Goal: Transaction & Acquisition: Book appointment/travel/reservation

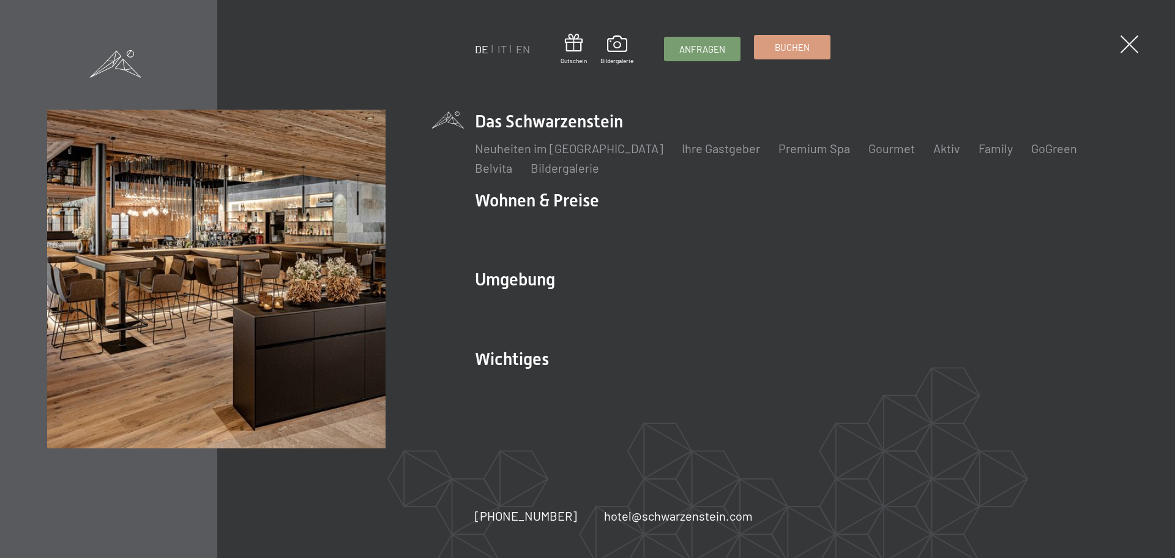
drag, startPoint x: 0, startPoint y: 0, endPoint x: 804, endPoint y: 46, distance: 804.9
click at [804, 46] on span "Buchen" at bounding box center [792, 47] width 35 height 13
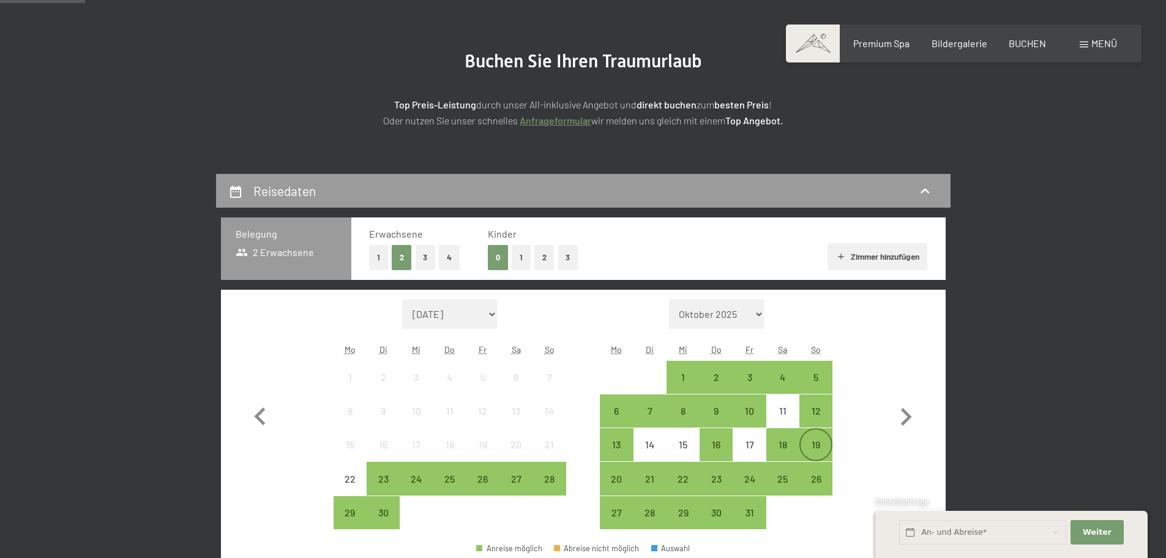
scroll to position [306, 0]
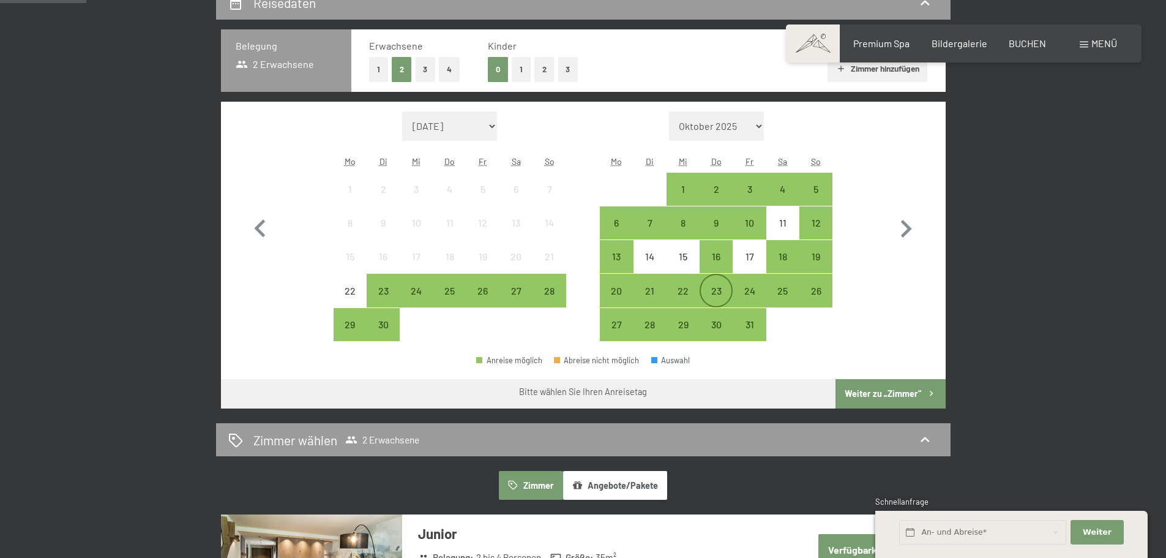
click at [725, 287] on div "23" at bounding box center [716, 301] width 31 height 31
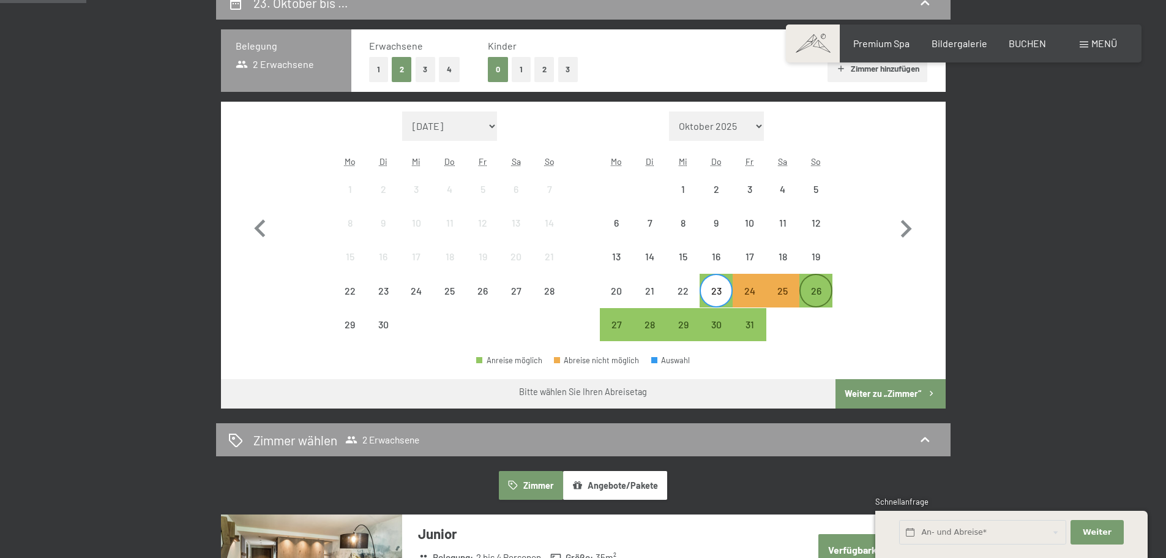
click at [825, 287] on div "26" at bounding box center [815, 301] width 31 height 31
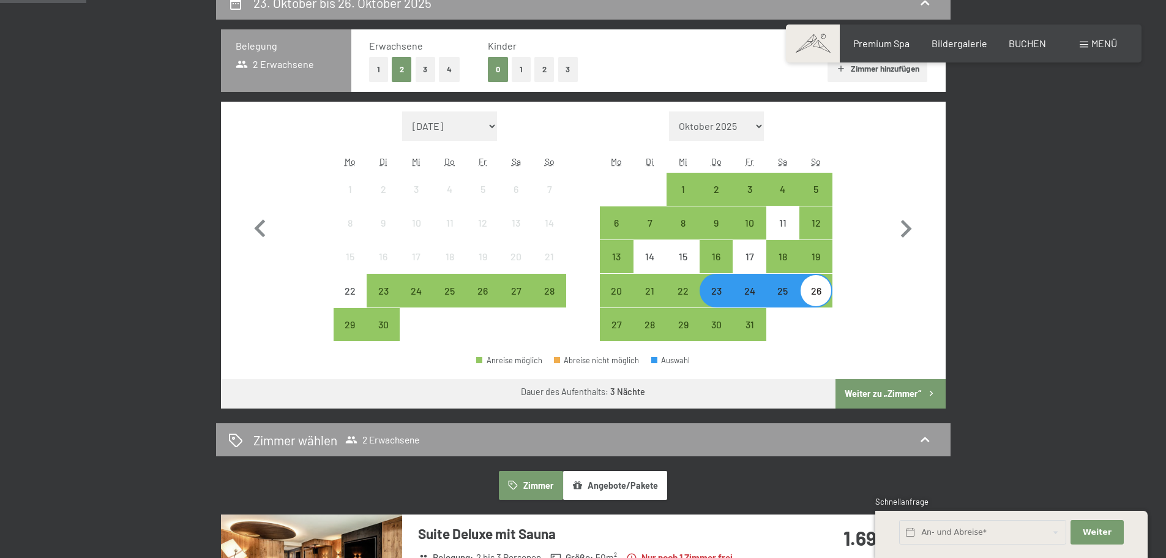
click at [869, 391] on button "Weiter zu „Zimmer“" at bounding box center [890, 393] width 110 height 29
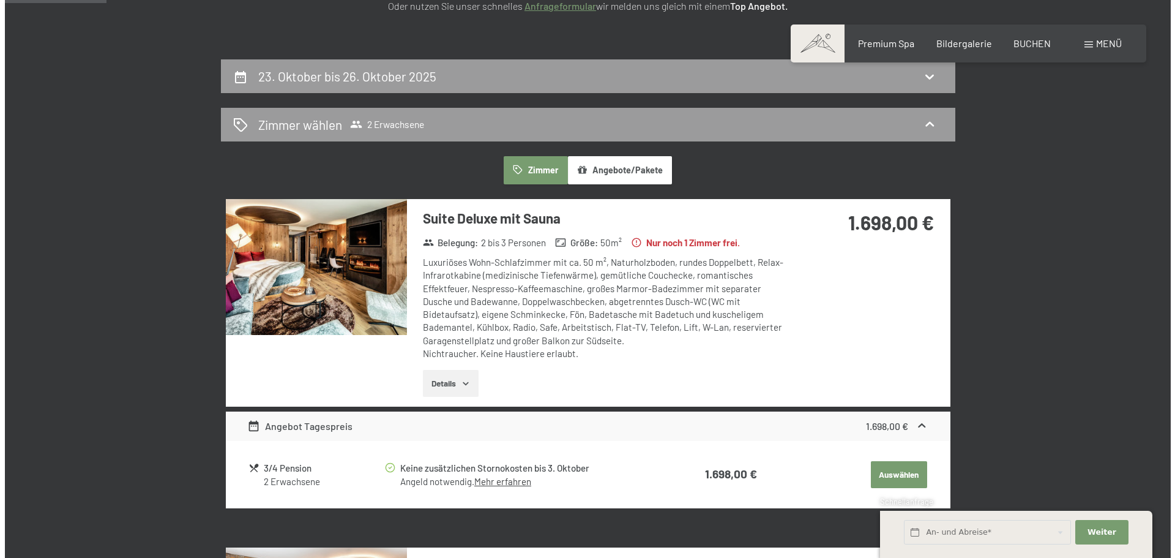
scroll to position [231, 0]
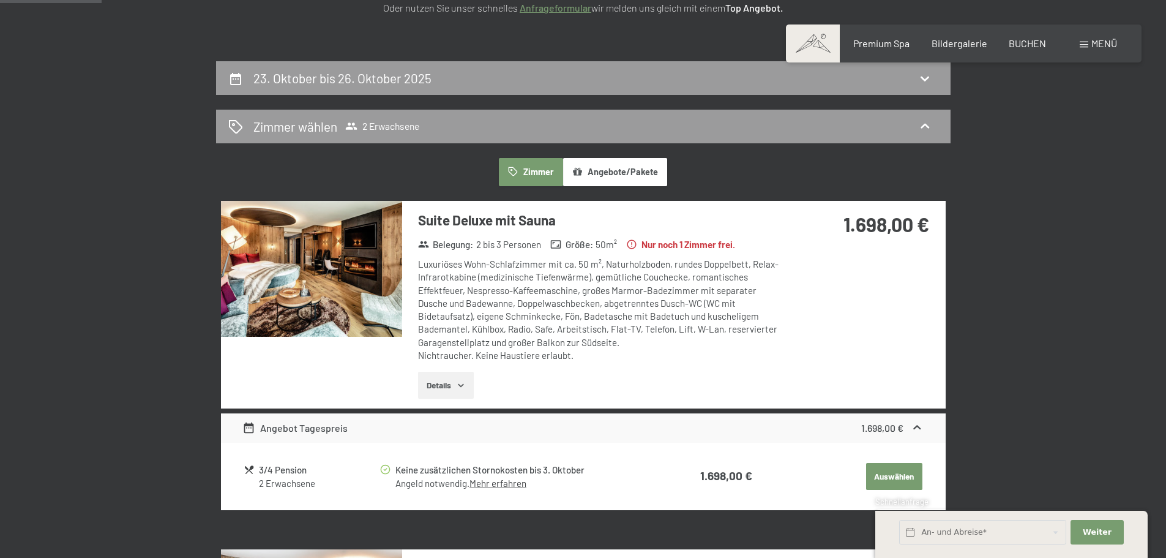
click at [1086, 40] on div "Menü" at bounding box center [1098, 43] width 37 height 13
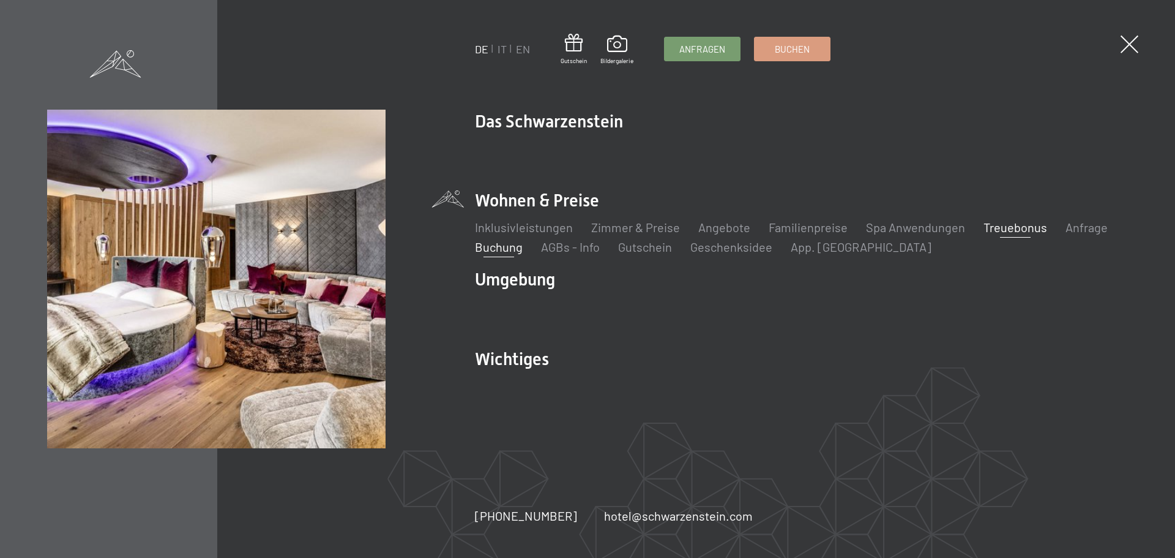
click at [1010, 226] on link "Treuebonus" at bounding box center [1015, 227] width 64 height 15
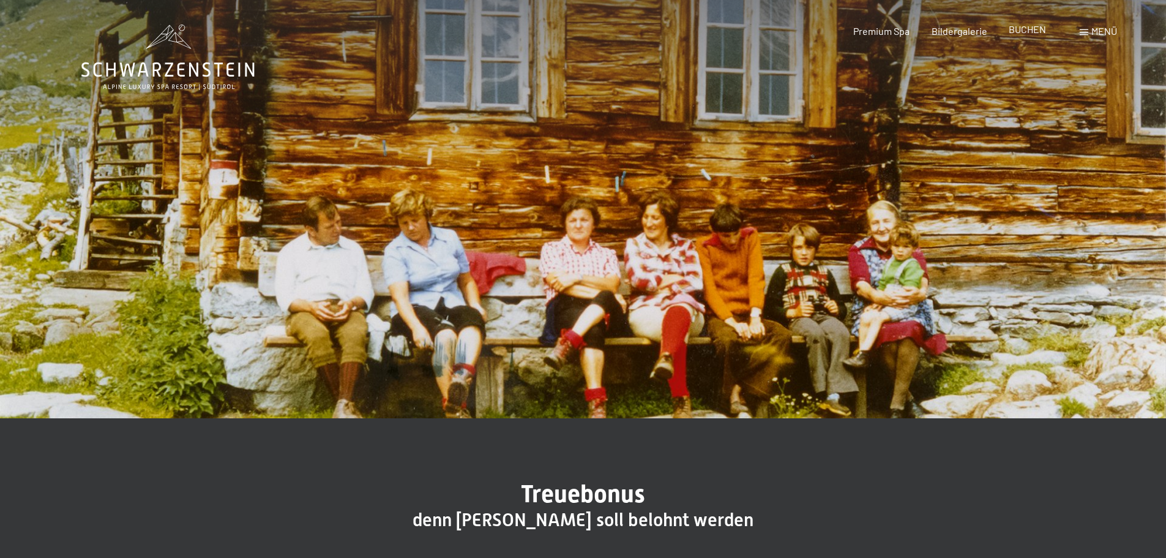
click at [1026, 31] on span "BUCHEN" at bounding box center [1027, 29] width 37 height 12
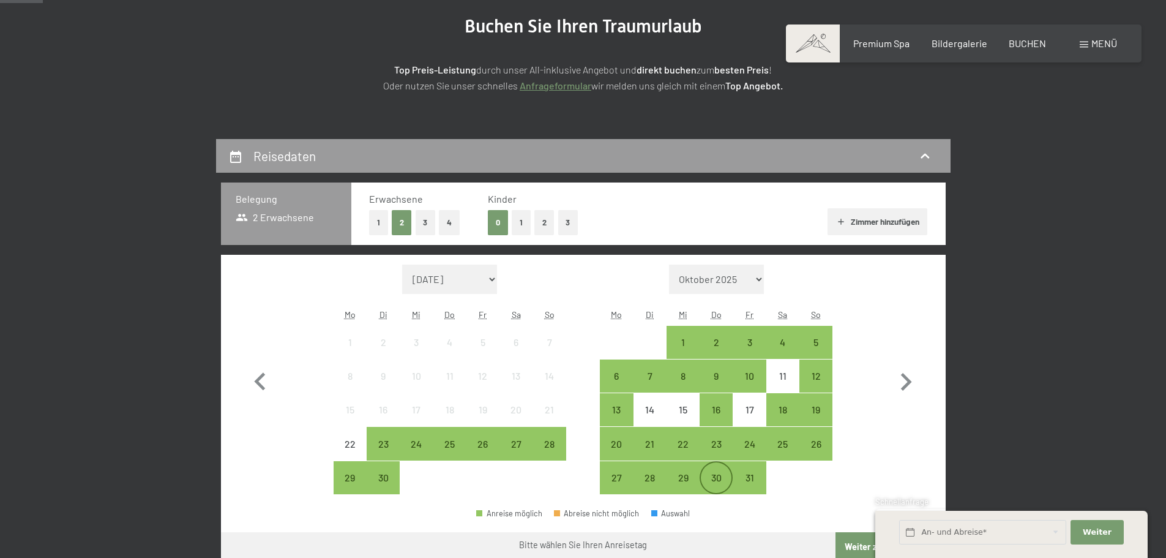
scroll to position [245, 0]
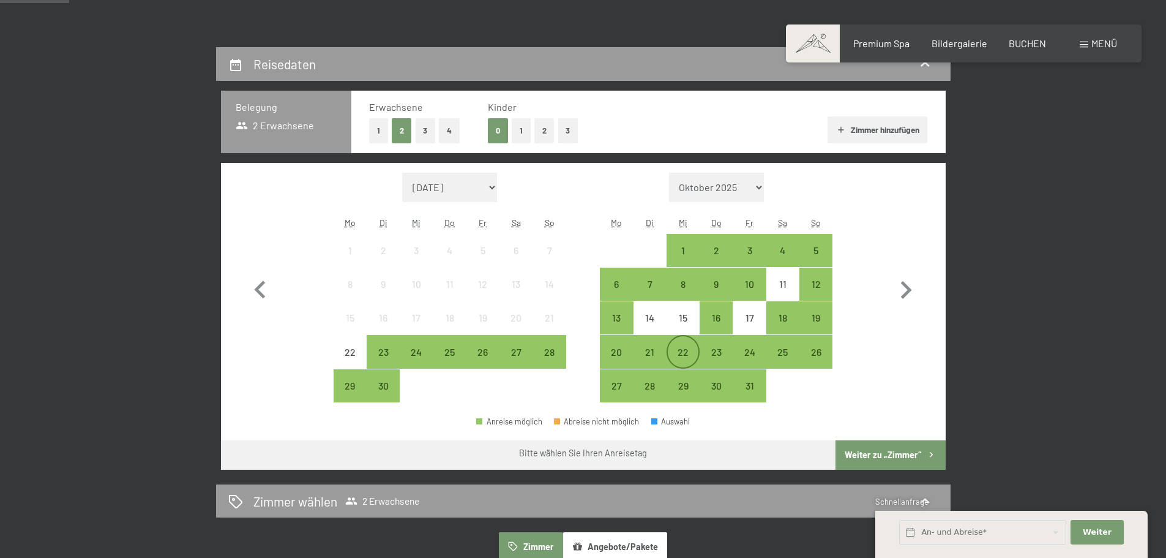
click at [674, 348] on div "22" at bounding box center [683, 362] width 31 height 31
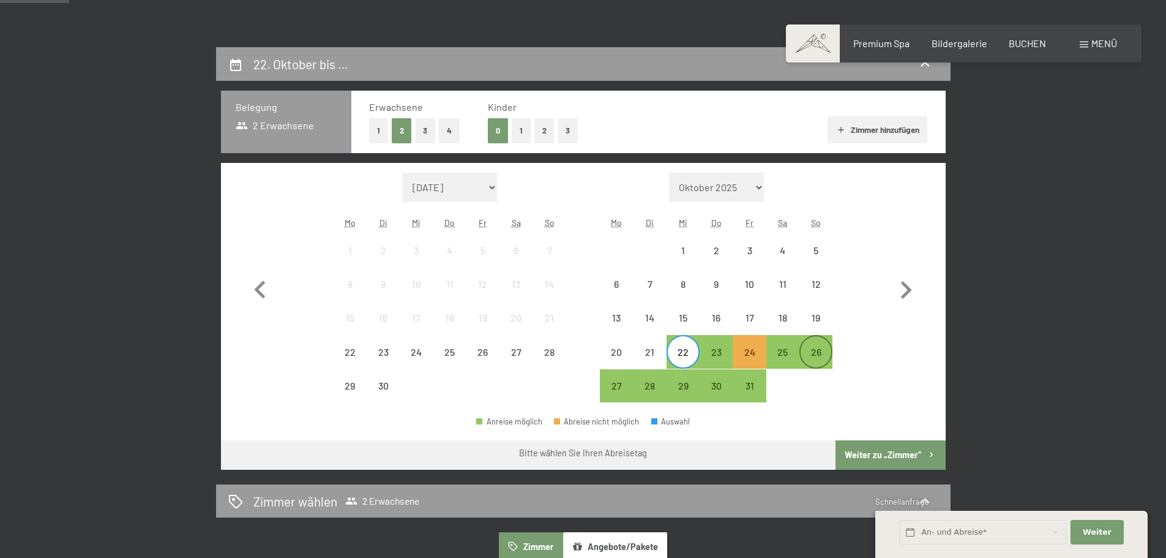
click at [828, 353] on div "26" at bounding box center [815, 362] width 31 height 31
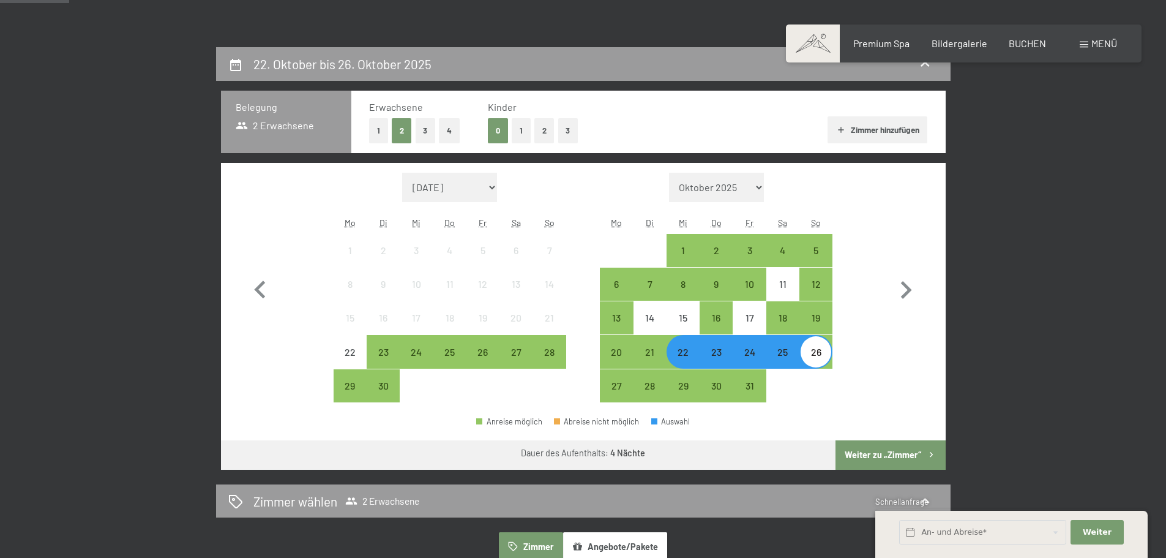
click at [913, 447] on button "Weiter zu „Zimmer“" at bounding box center [890, 454] width 110 height 29
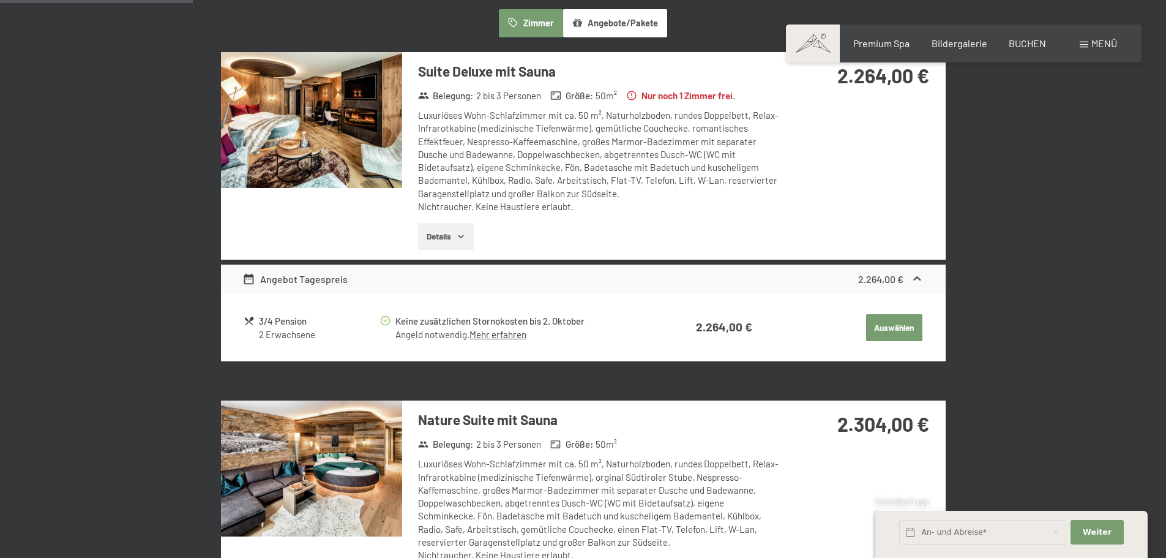
scroll to position [659, 0]
